Goal: Transaction & Acquisition: Book appointment/travel/reservation

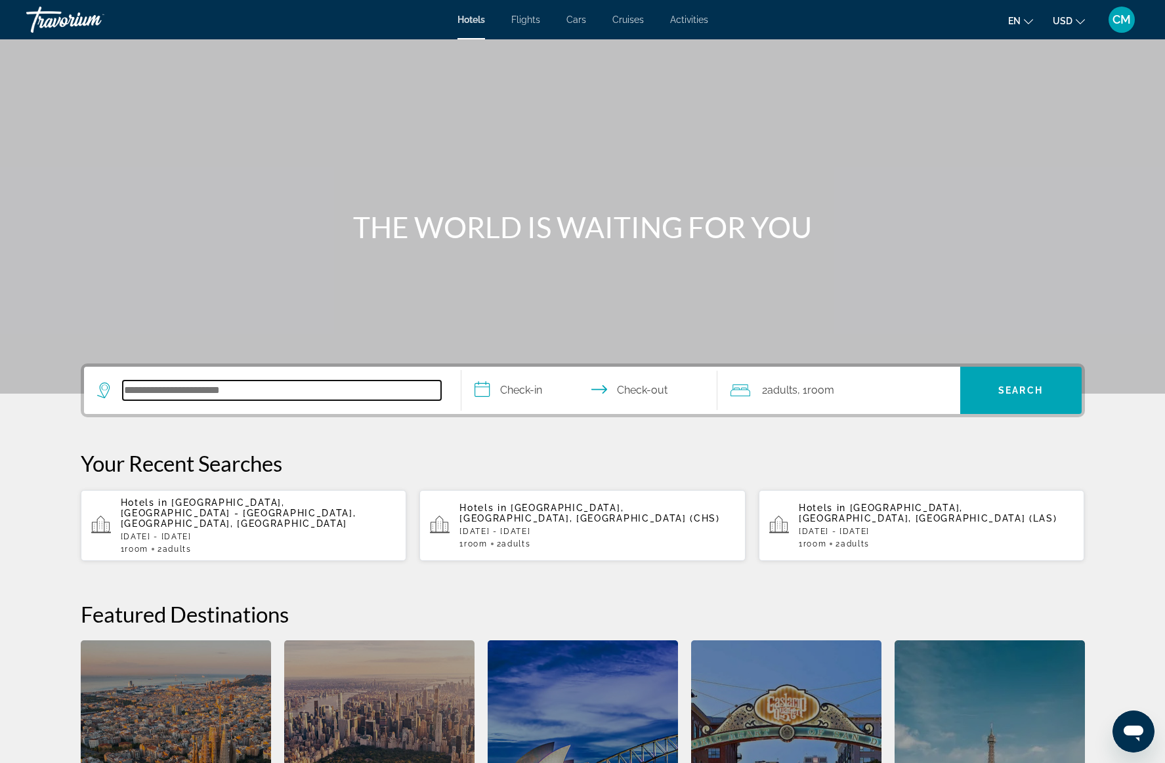
click at [270, 391] on input "Search hotel destination" at bounding box center [282, 391] width 318 height 20
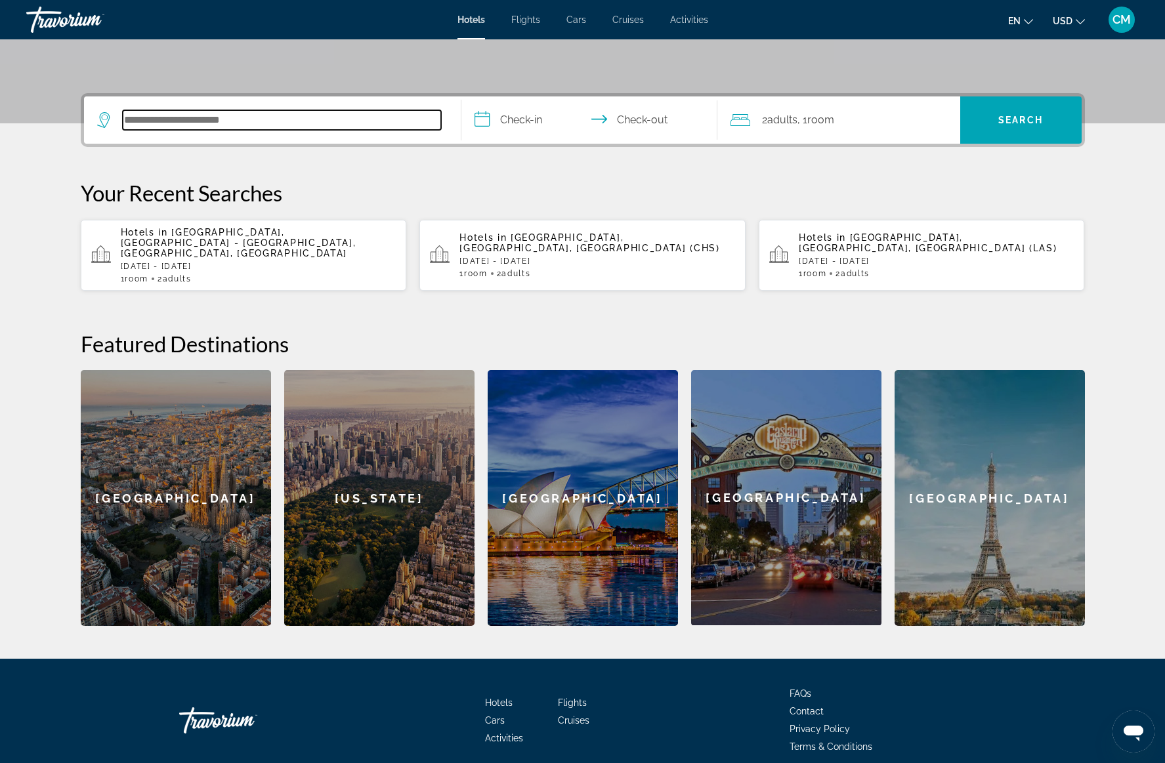
scroll to position [316, 0]
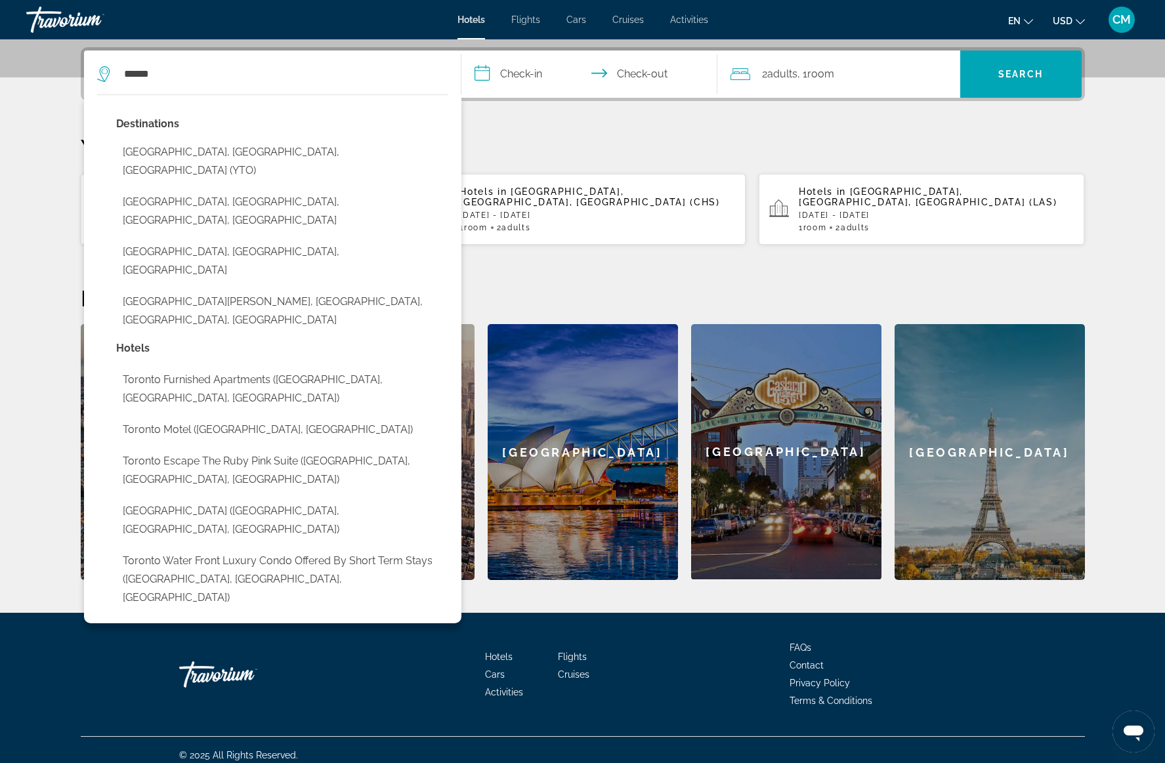
click at [200, 148] on button "[GEOGRAPHIC_DATA], [GEOGRAPHIC_DATA], [GEOGRAPHIC_DATA] (YTO)" at bounding box center [282, 161] width 332 height 43
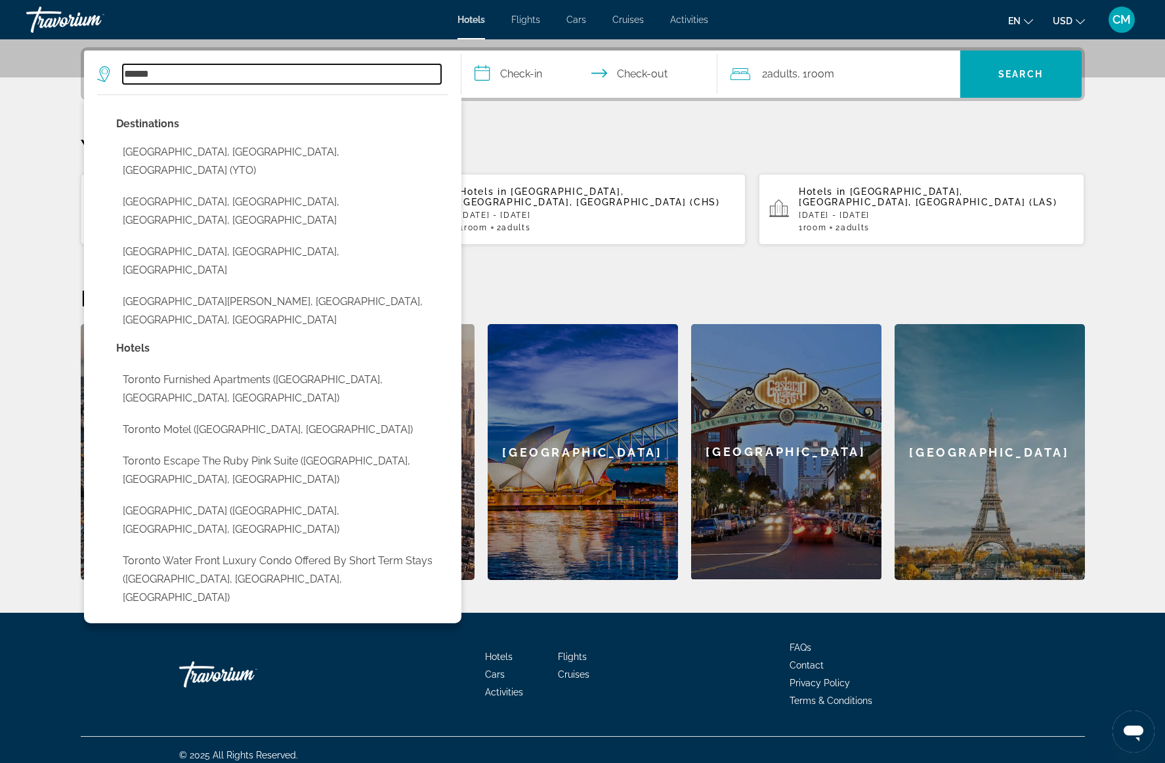
type input "**********"
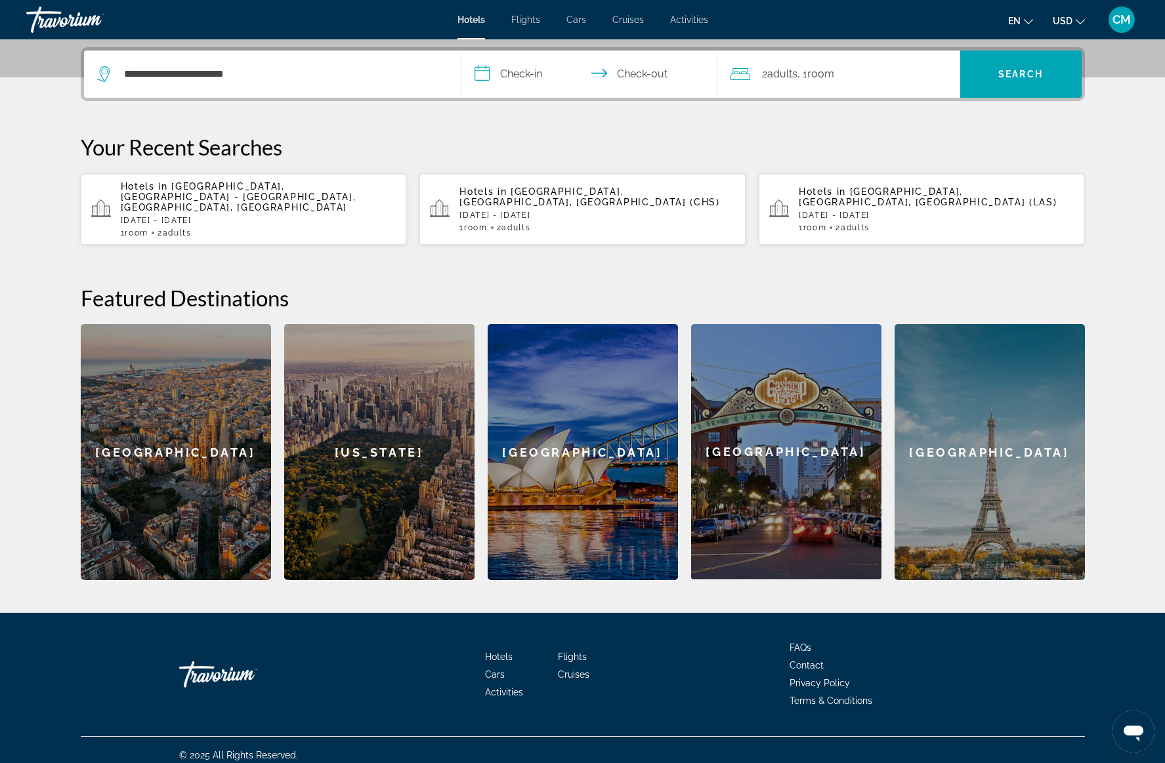
click at [531, 72] on input "**********" at bounding box center [591, 76] width 261 height 51
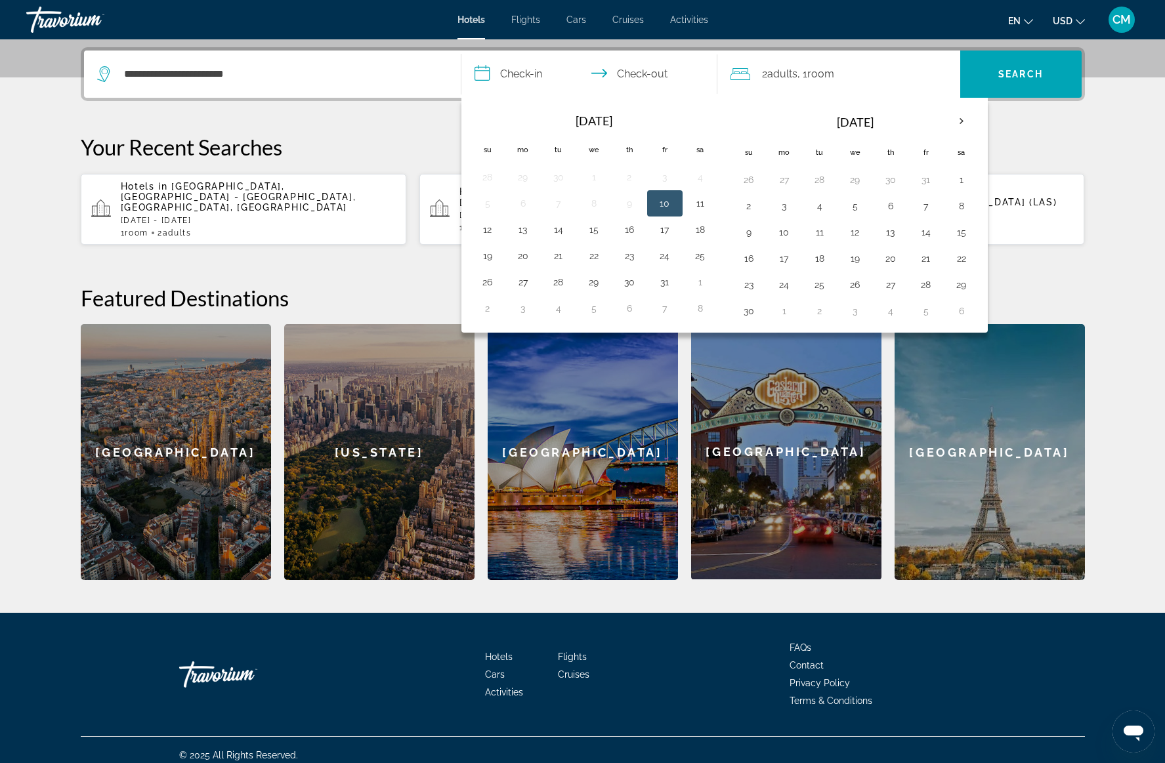
click at [662, 204] on button "10" at bounding box center [664, 203] width 21 height 18
click at [484, 230] on button "12" at bounding box center [487, 230] width 21 height 18
type input "**********"
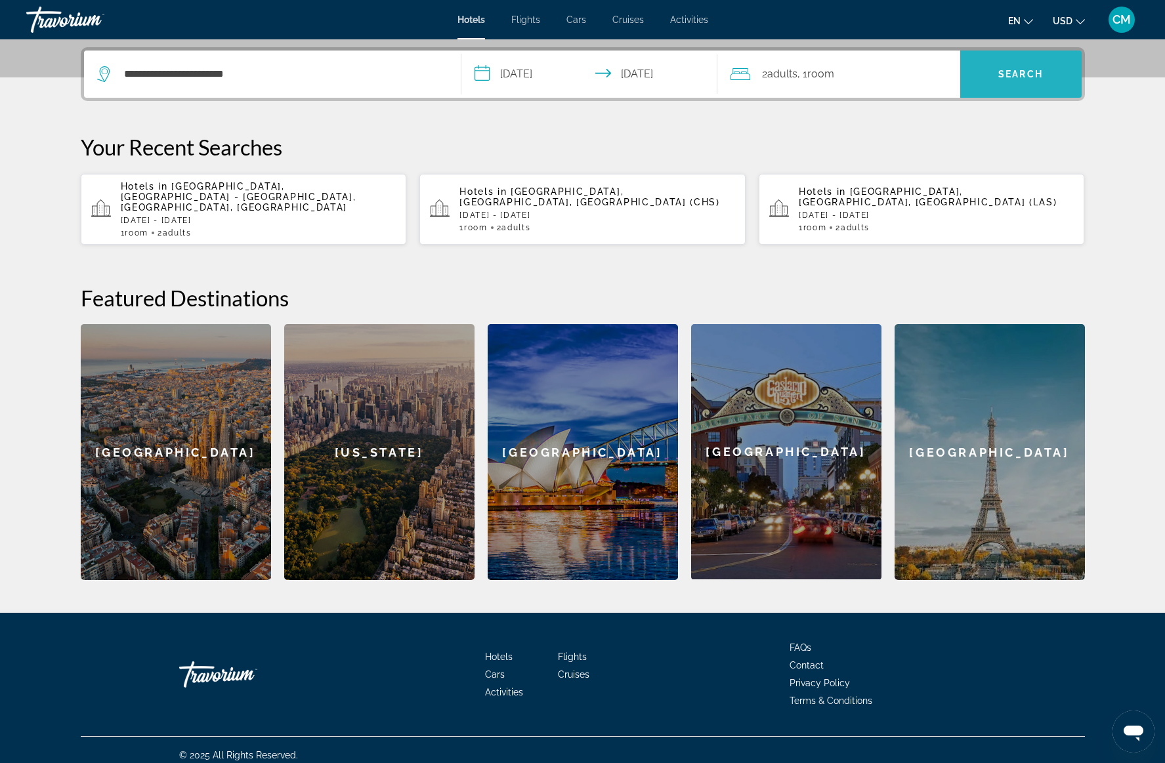
click at [1015, 71] on span "Search" at bounding box center [1020, 74] width 45 height 11
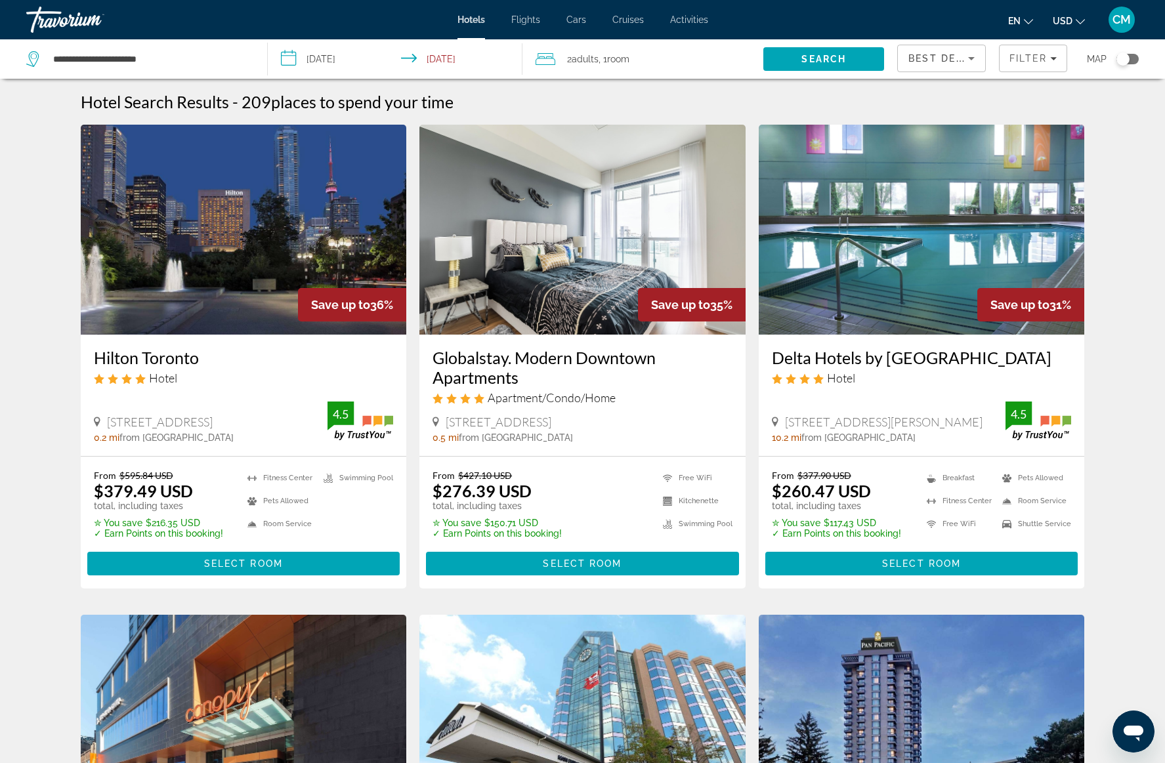
click at [964, 58] on icon "Sort by" at bounding box center [972, 59] width 16 height 16
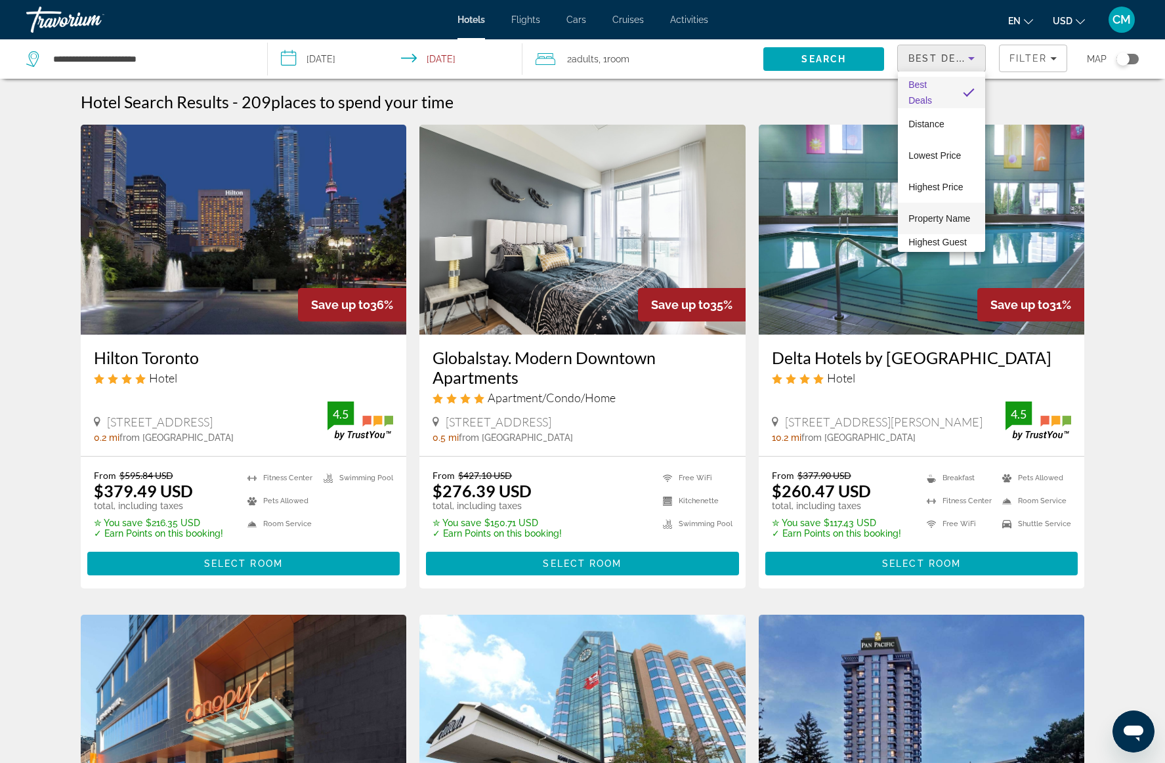
click at [934, 218] on span "Property Name" at bounding box center [940, 218] width 62 height 11
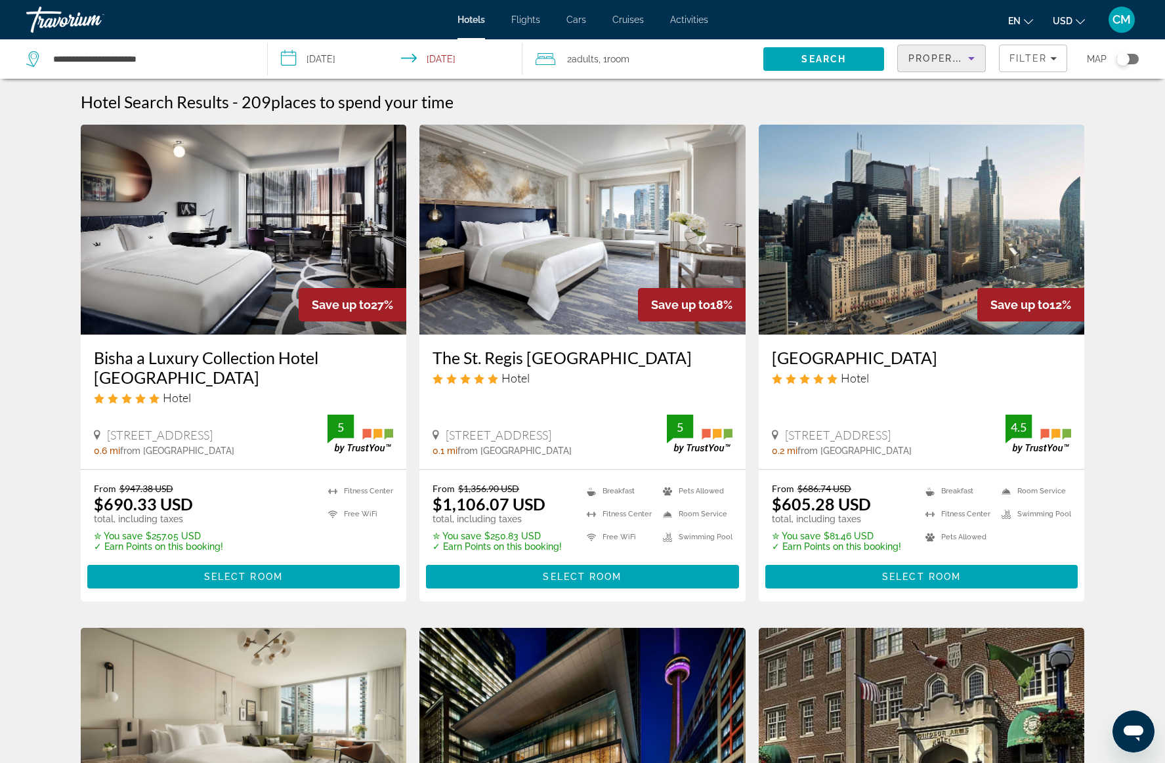
click at [966, 55] on icon "Sort by" at bounding box center [972, 59] width 16 height 16
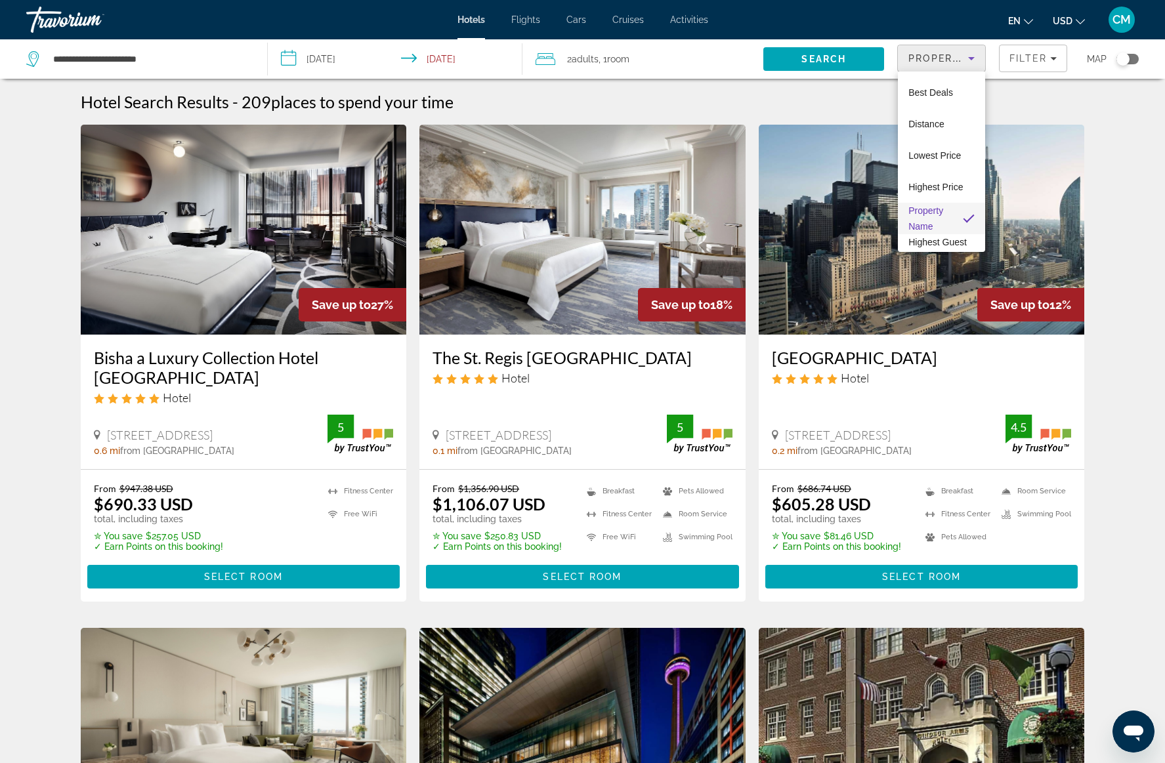
click at [761, 110] on div at bounding box center [582, 381] width 1165 height 763
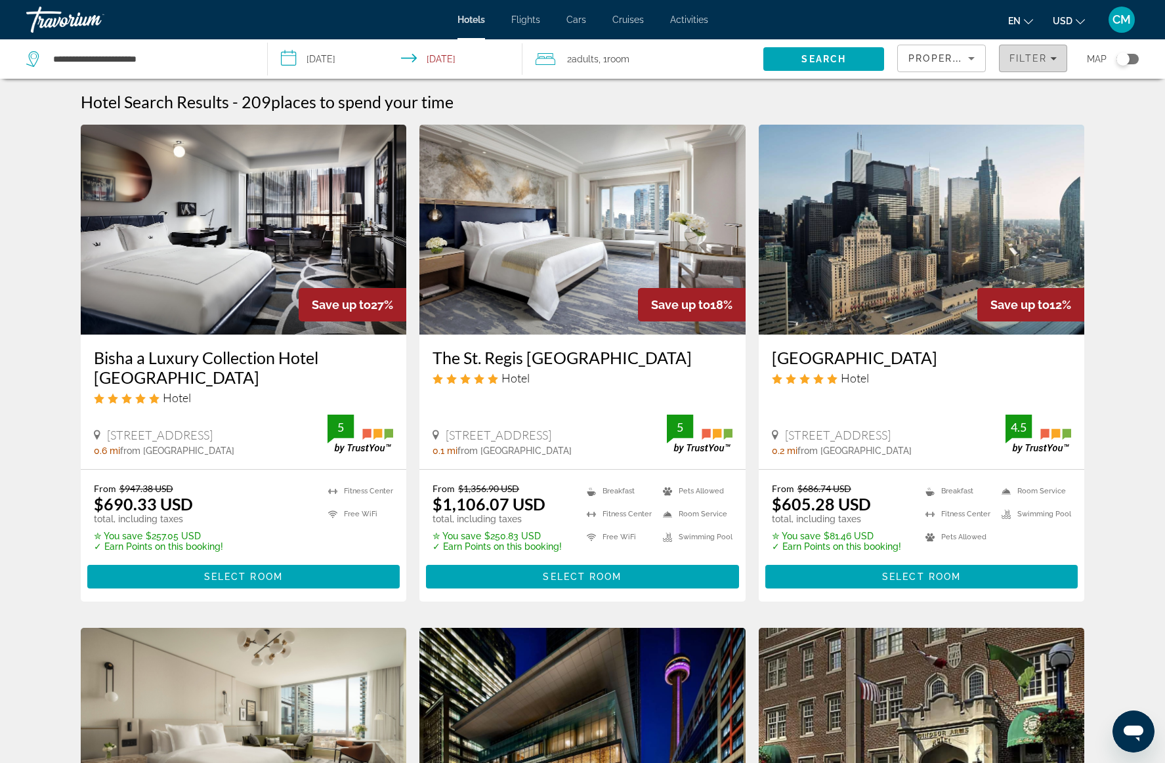
click at [1045, 59] on span "Filter" at bounding box center [1028, 58] width 37 height 11
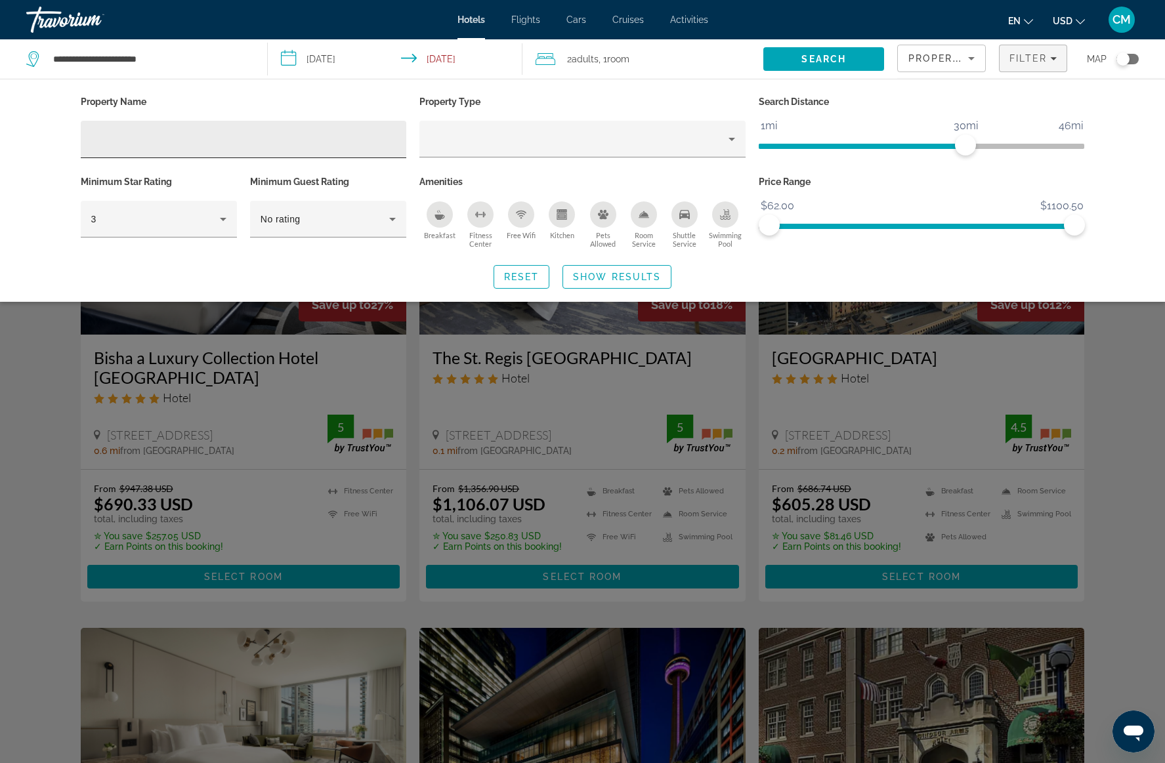
drag, startPoint x: 172, startPoint y: 130, endPoint x: 168, endPoint y: 137, distance: 7.7
click at [171, 131] on div "Hotel Filters" at bounding box center [243, 139] width 305 height 37
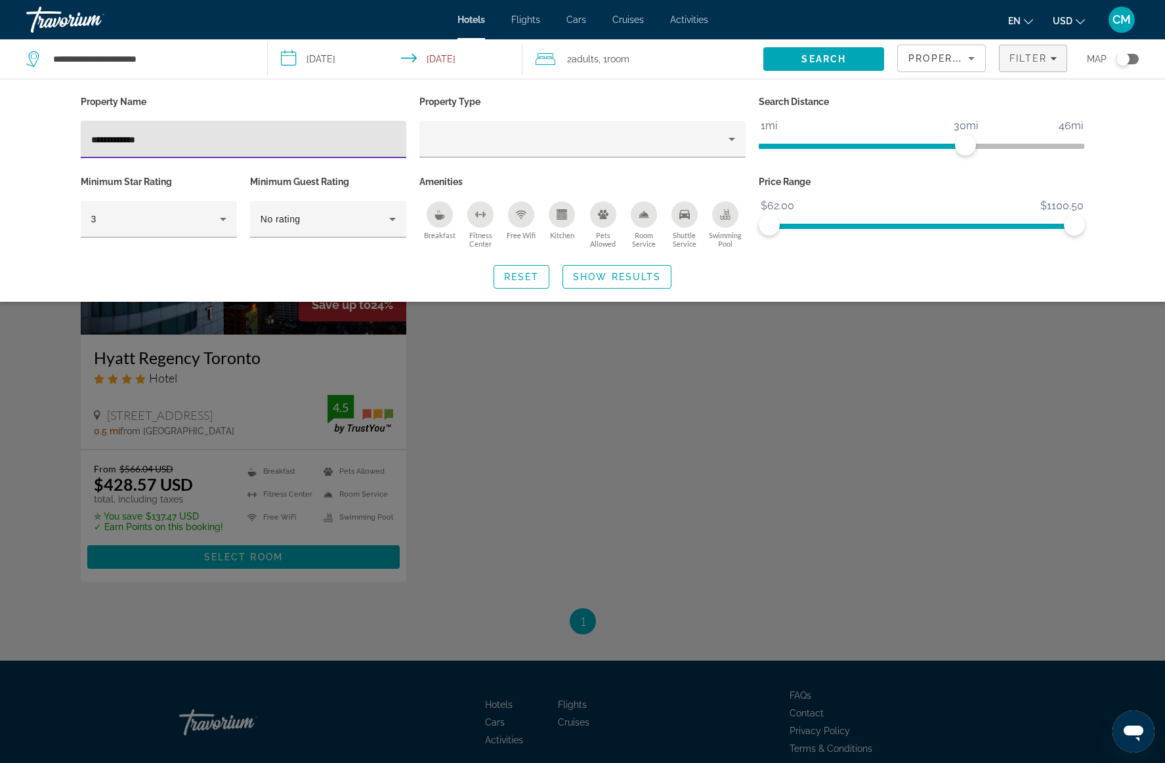
type input "**********"
click at [261, 372] on div "Search widget" at bounding box center [582, 480] width 1165 height 567
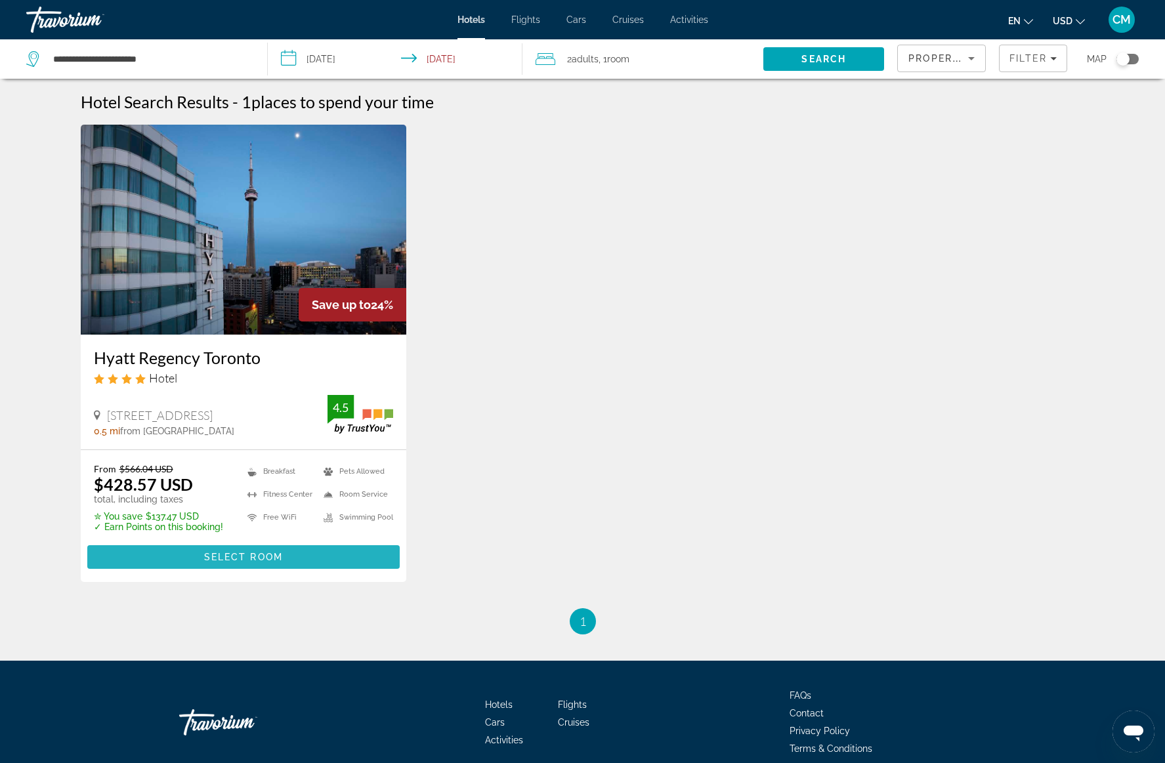
click at [248, 558] on span "Select Room" at bounding box center [243, 557] width 79 height 11
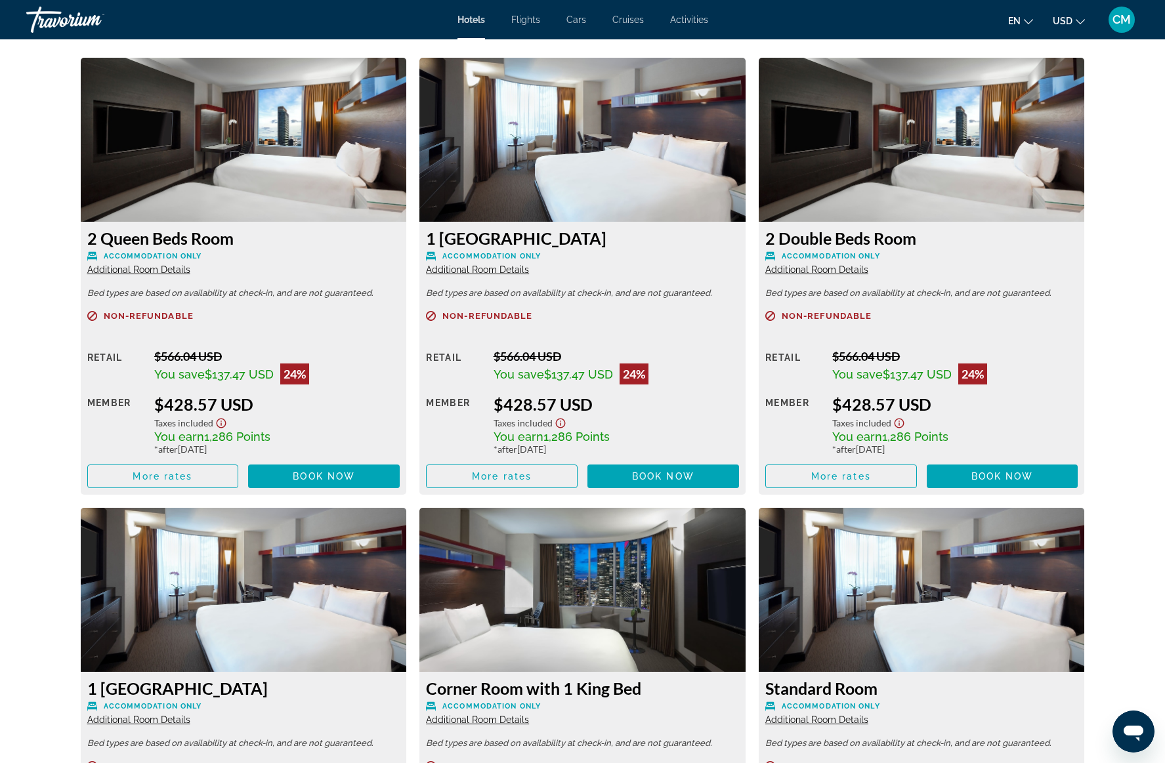
scroll to position [1763, 0]
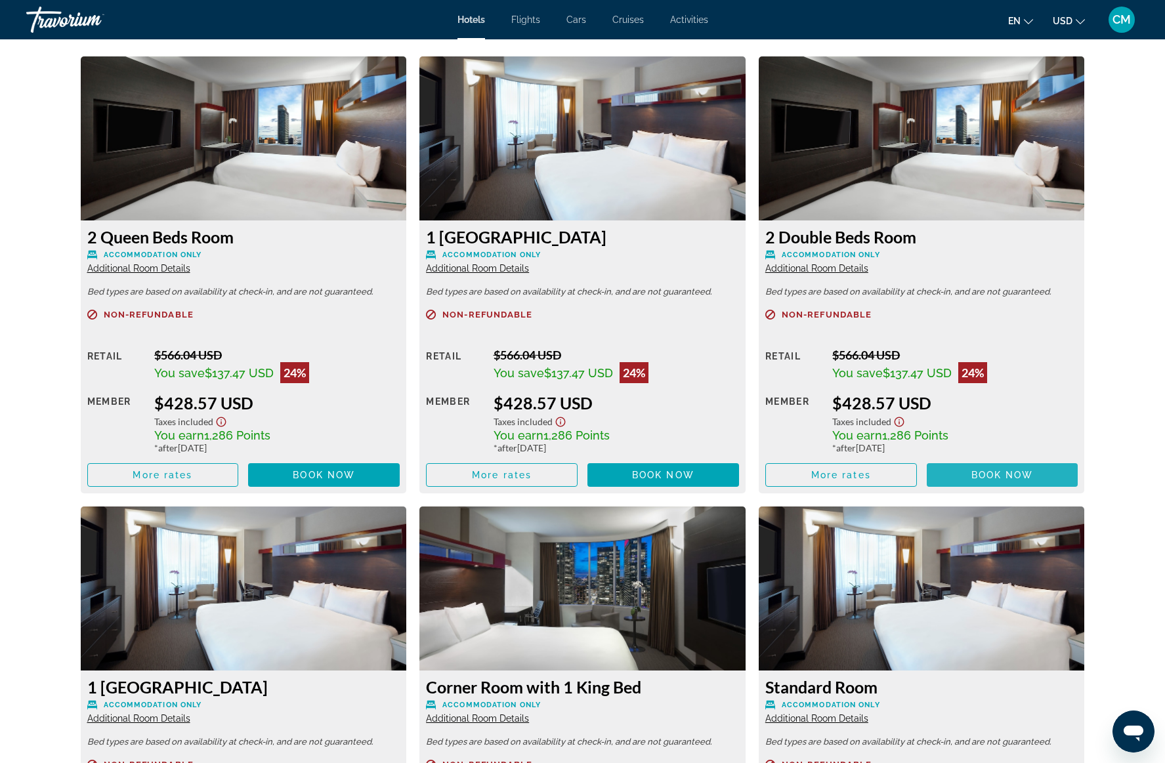
click at [991, 475] on span "Book now" at bounding box center [1003, 475] width 62 height 11
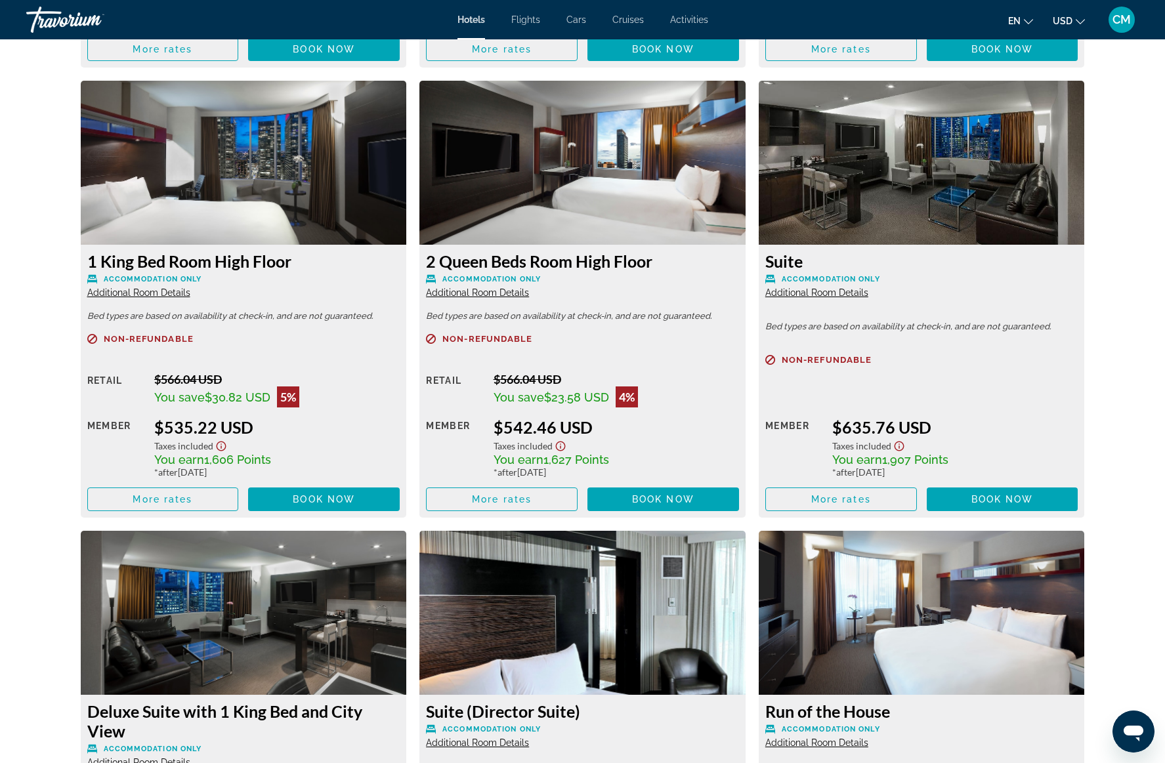
scroll to position [2643, 0]
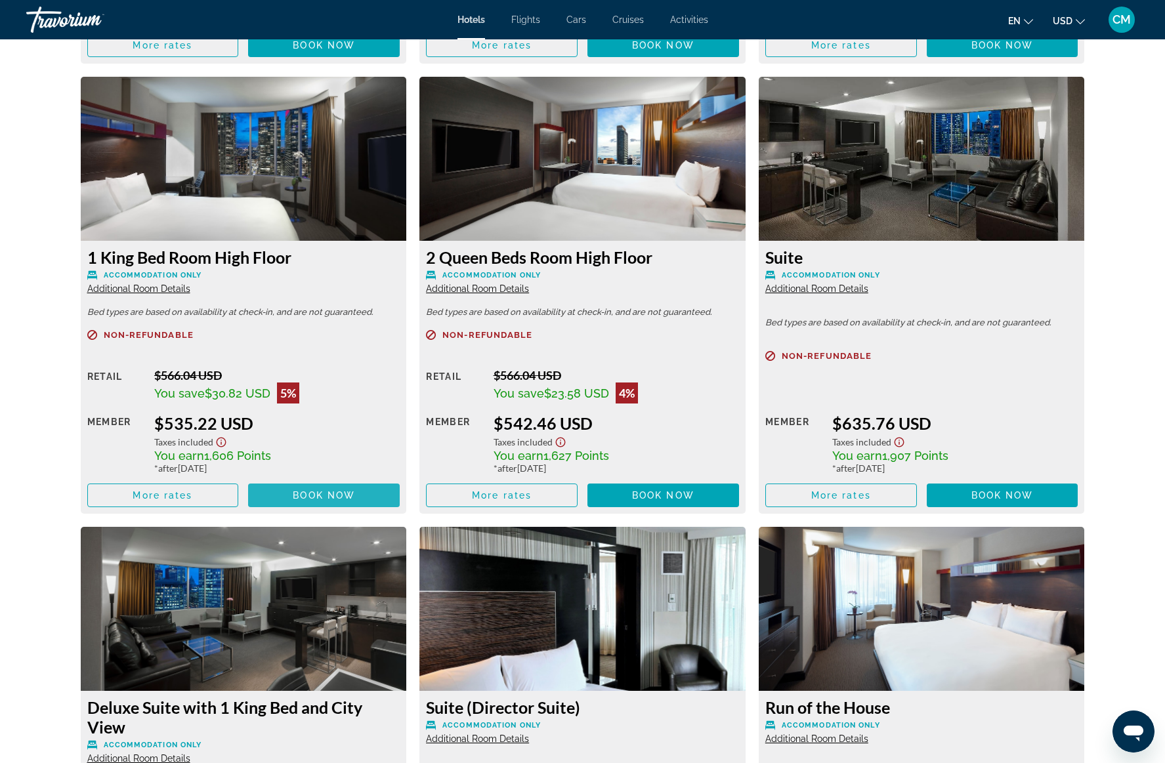
click at [332, 494] on span "Book now" at bounding box center [324, 495] width 62 height 11
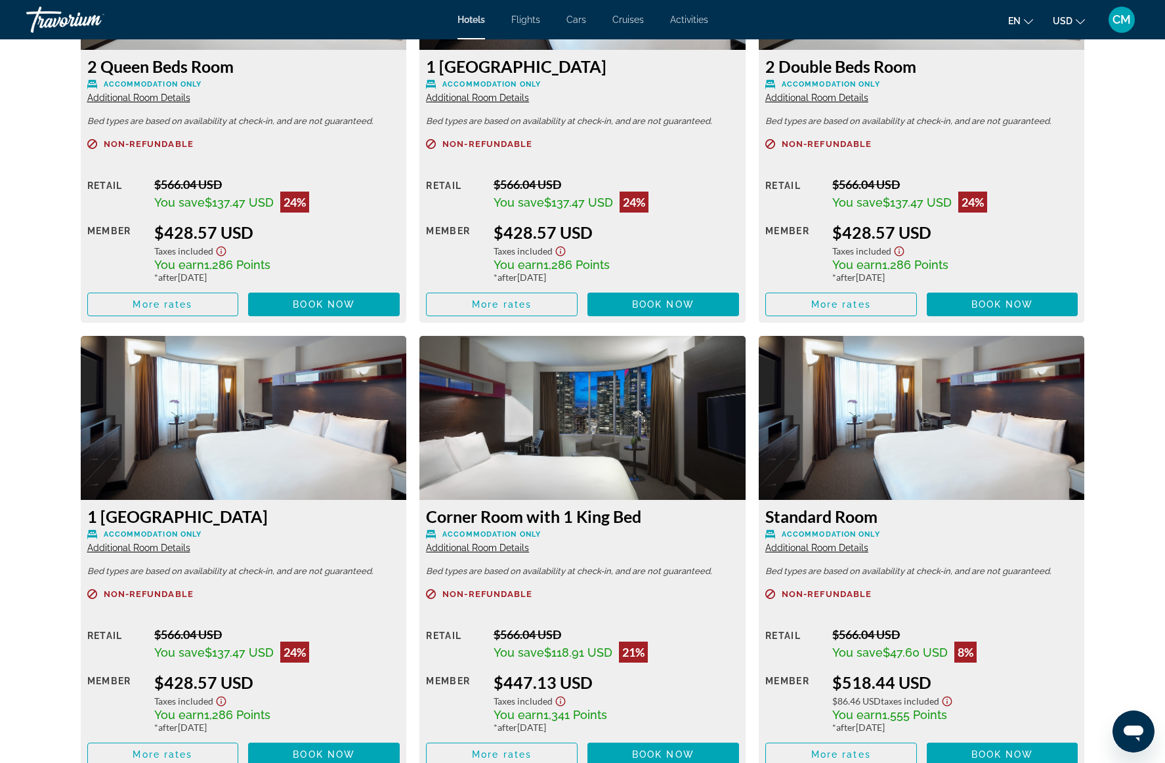
scroll to position [1795, 0]
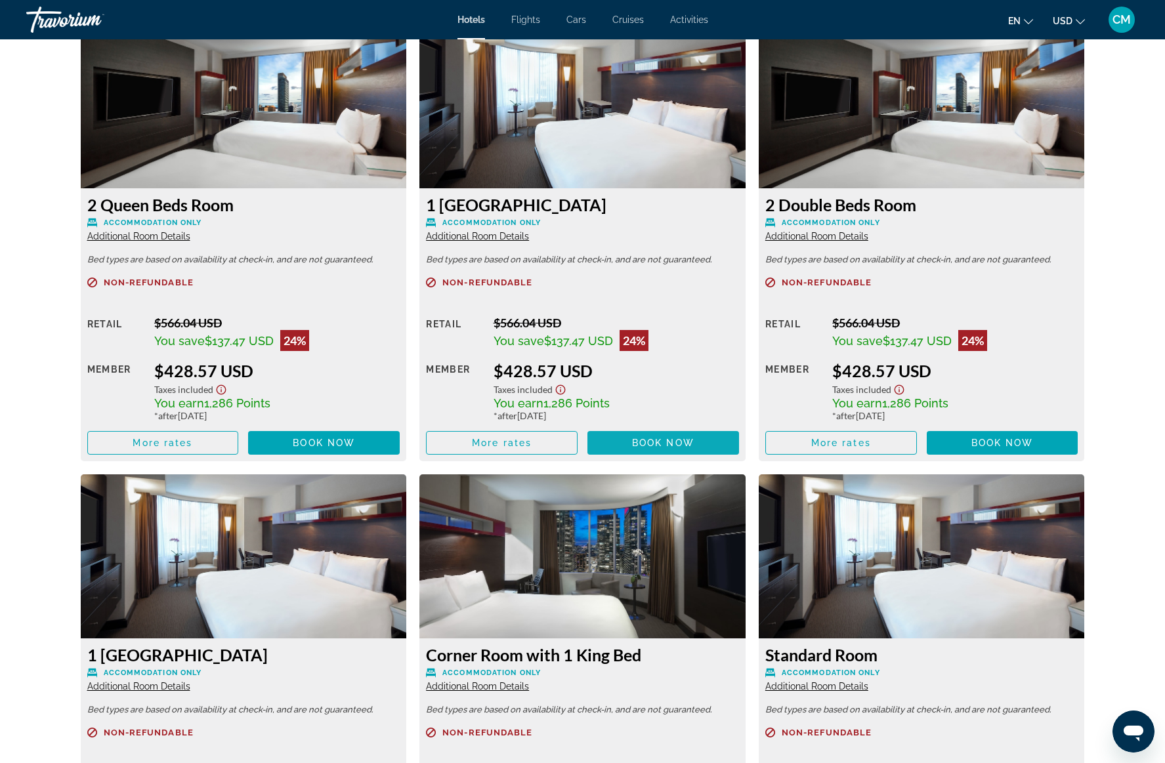
click at [666, 444] on span "Book now" at bounding box center [663, 443] width 62 height 11
